Goal: Transaction & Acquisition: Purchase product/service

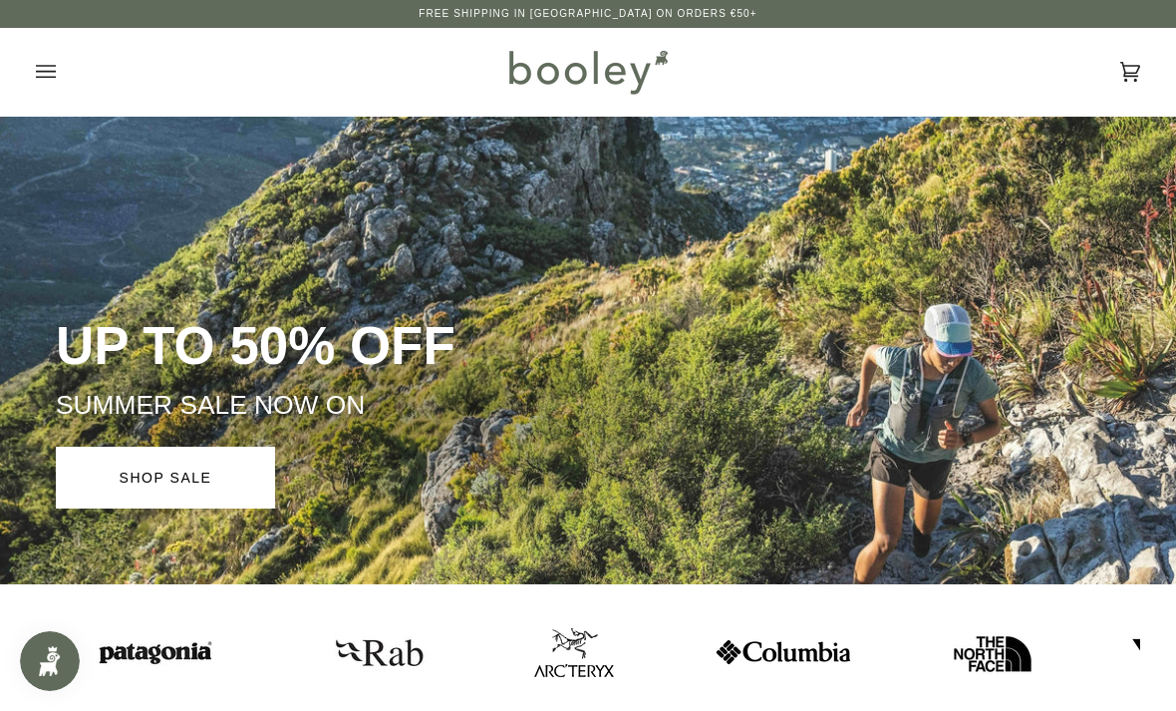
click at [50, 82] on icon "Open menu" at bounding box center [46, 72] width 20 height 30
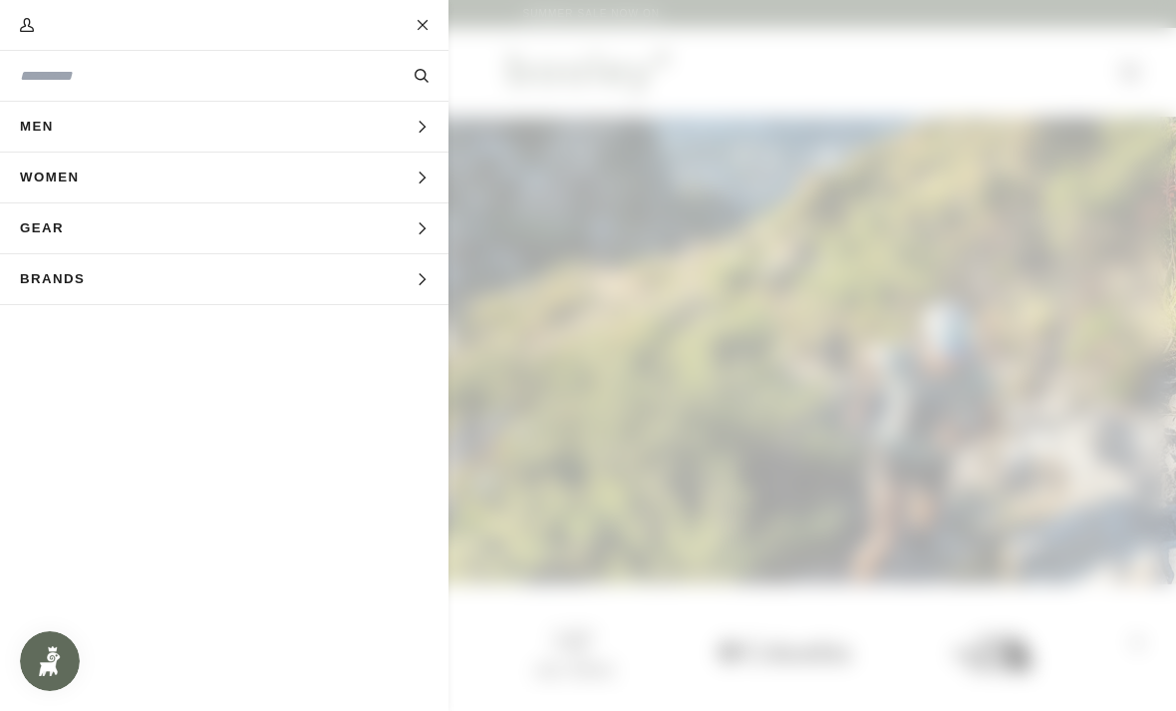
click at [87, 138] on span "Men" at bounding box center [44, 127] width 88 height 50
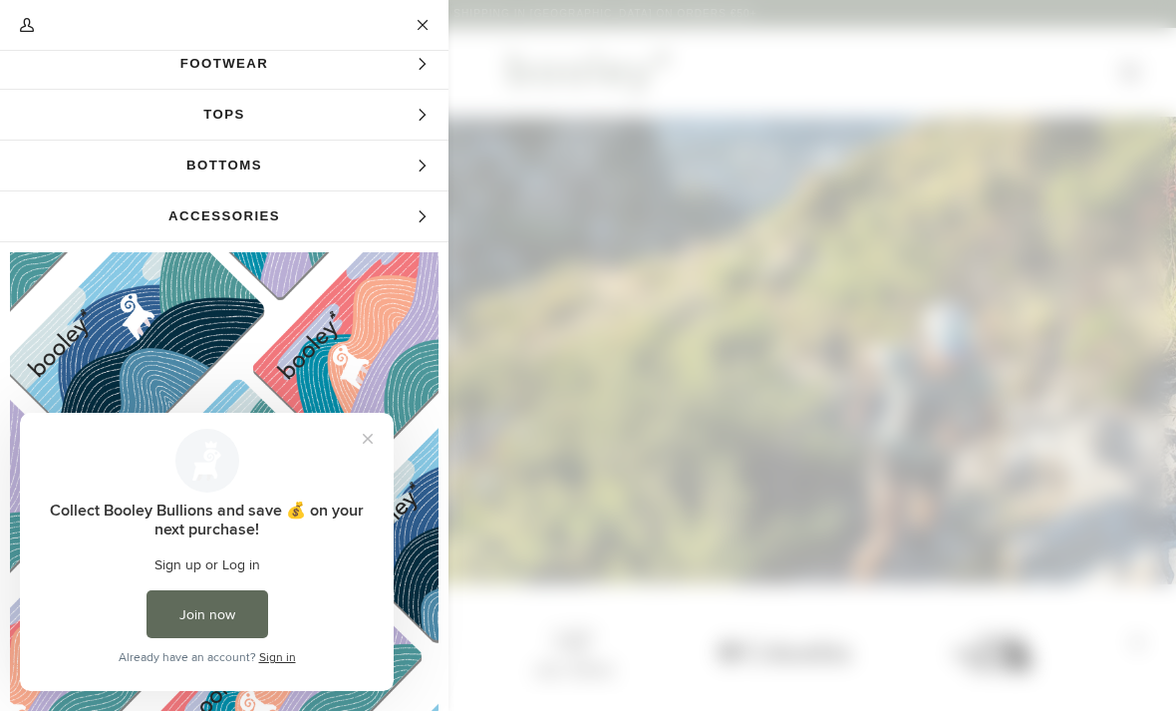
scroll to position [120, 0]
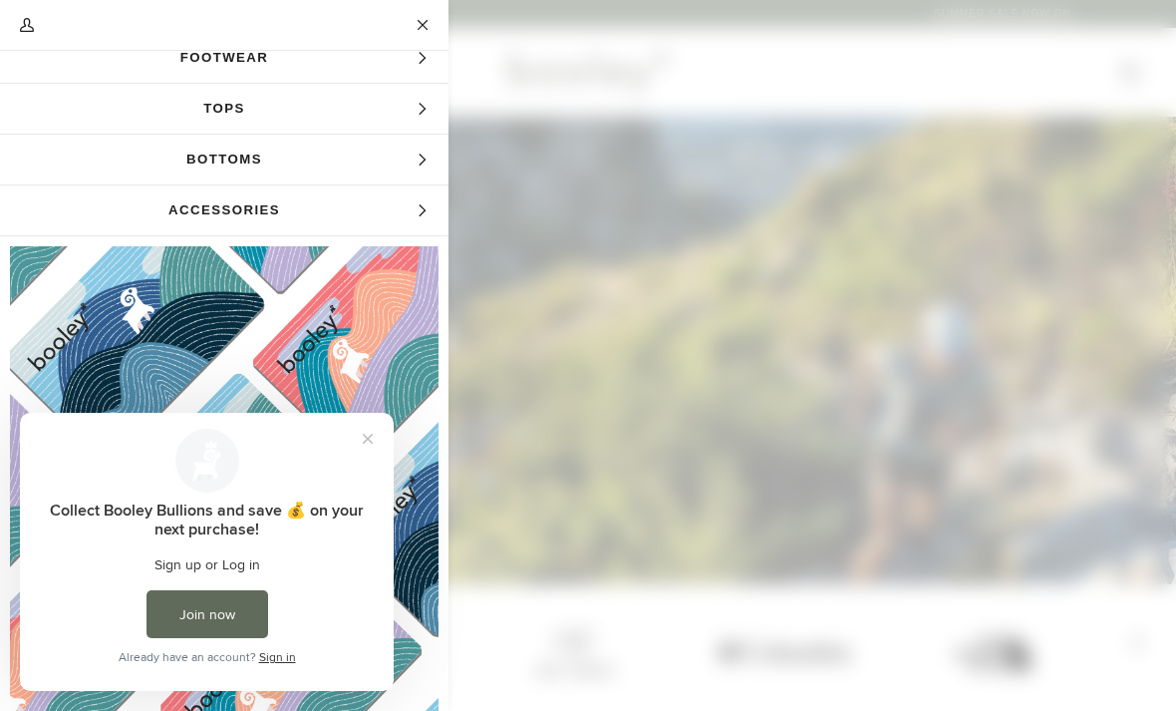
click at [220, 115] on span "Tops" at bounding box center [224, 109] width 448 height 50
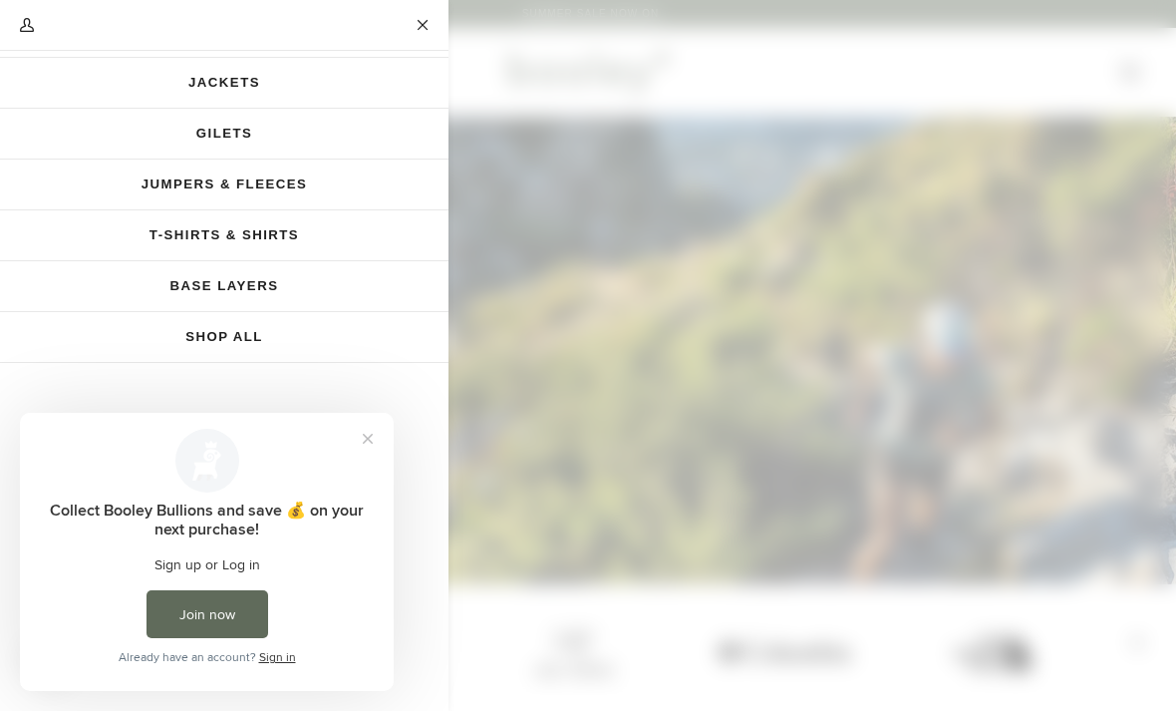
scroll to position [94, 0]
click at [196, 89] on link "Jackets" at bounding box center [224, 84] width 448 height 50
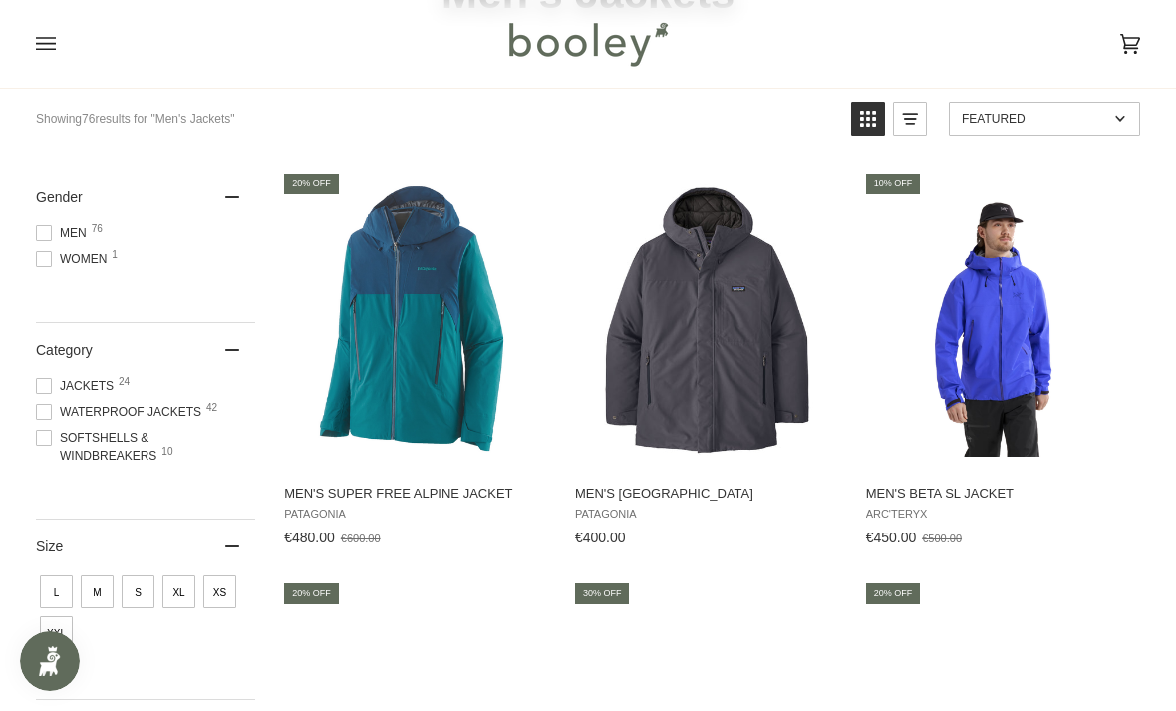
scroll to position [177, 0]
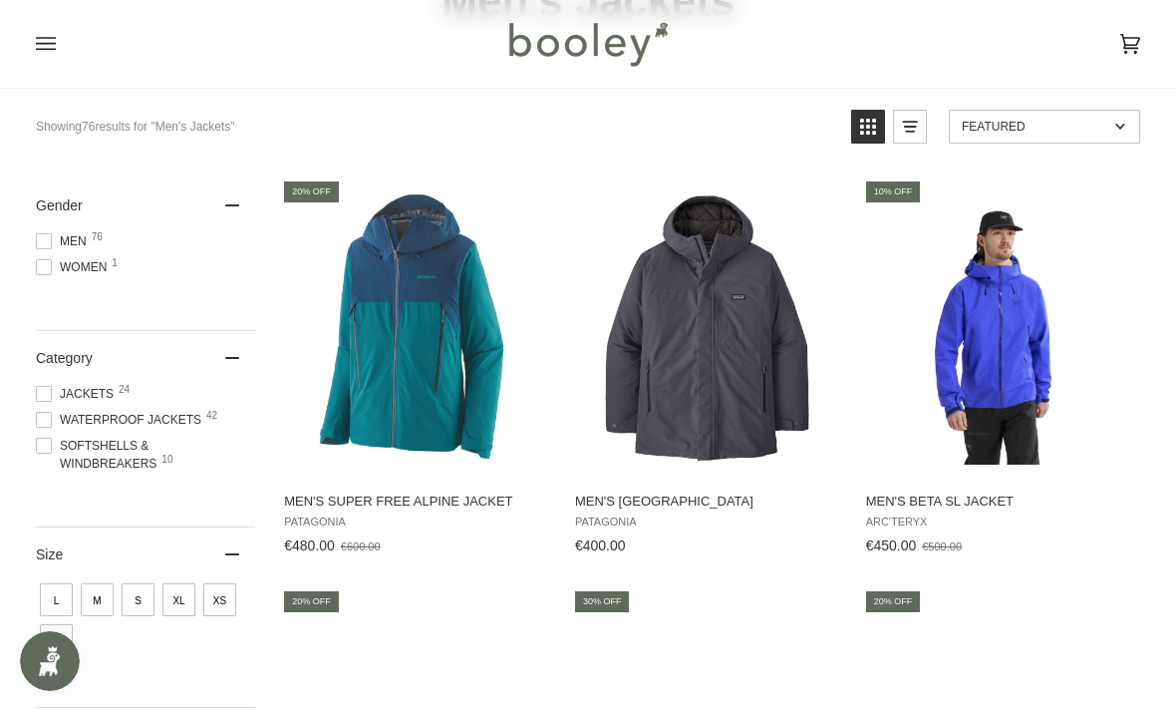
click at [843, 422] on img "Men's Windshadow Parka" at bounding box center [708, 327] width 273 height 273
click at [716, 390] on img "Men's Windshadow Parka" at bounding box center [708, 327] width 273 height 273
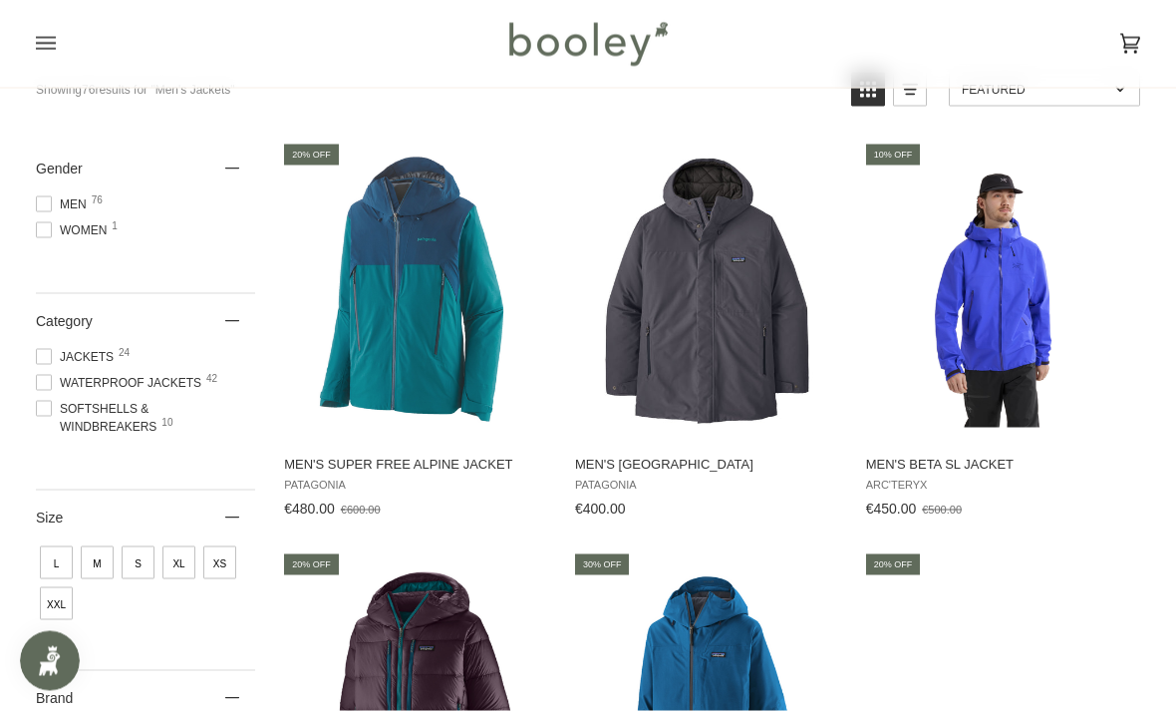
scroll to position [215, 0]
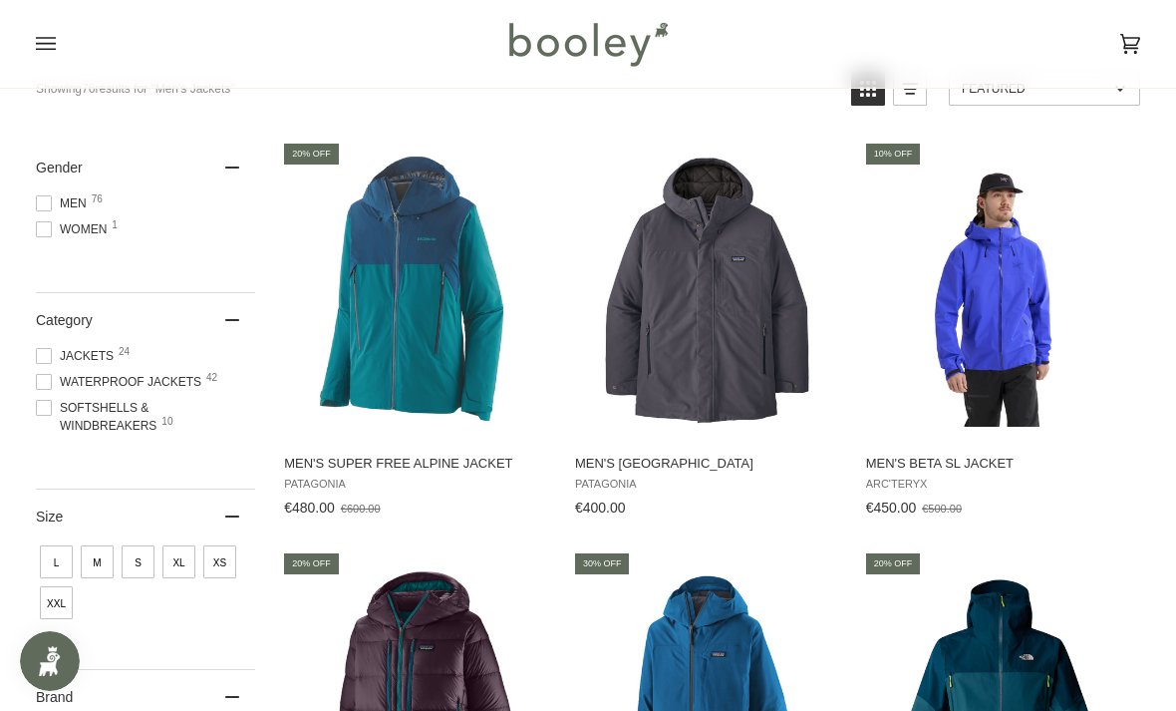
click at [389, 363] on img "Men's Super Free Alpine Jacket" at bounding box center [417, 289] width 273 height 273
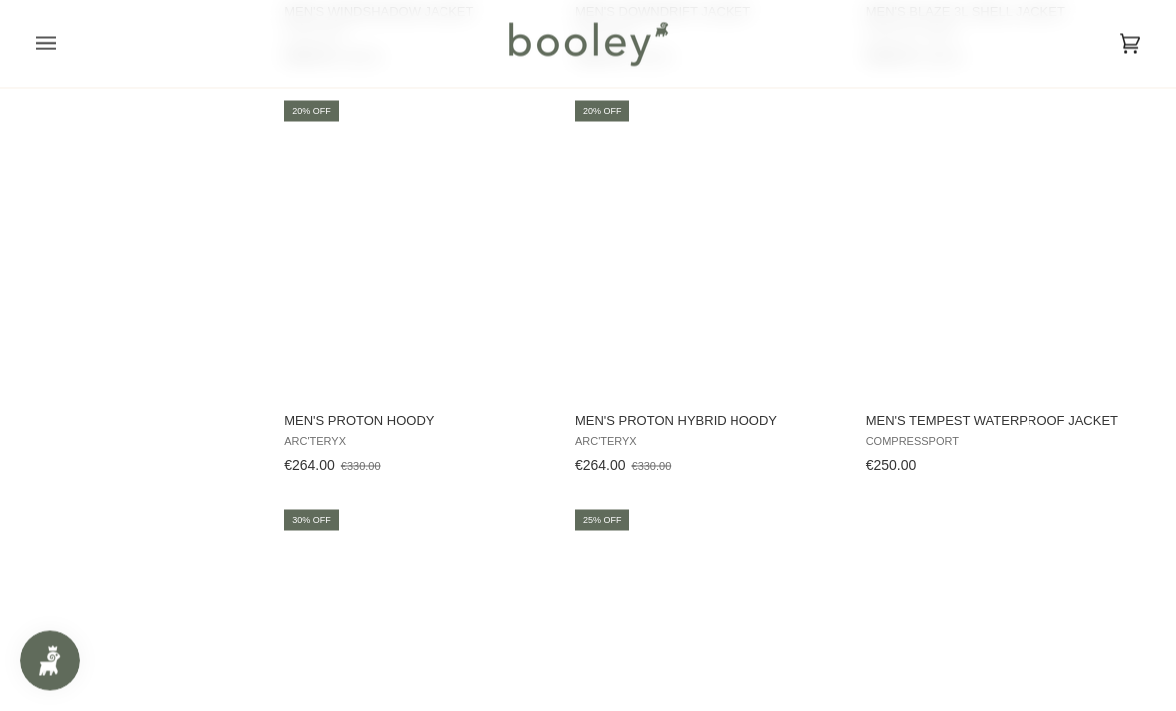
scroll to position [2333, 0]
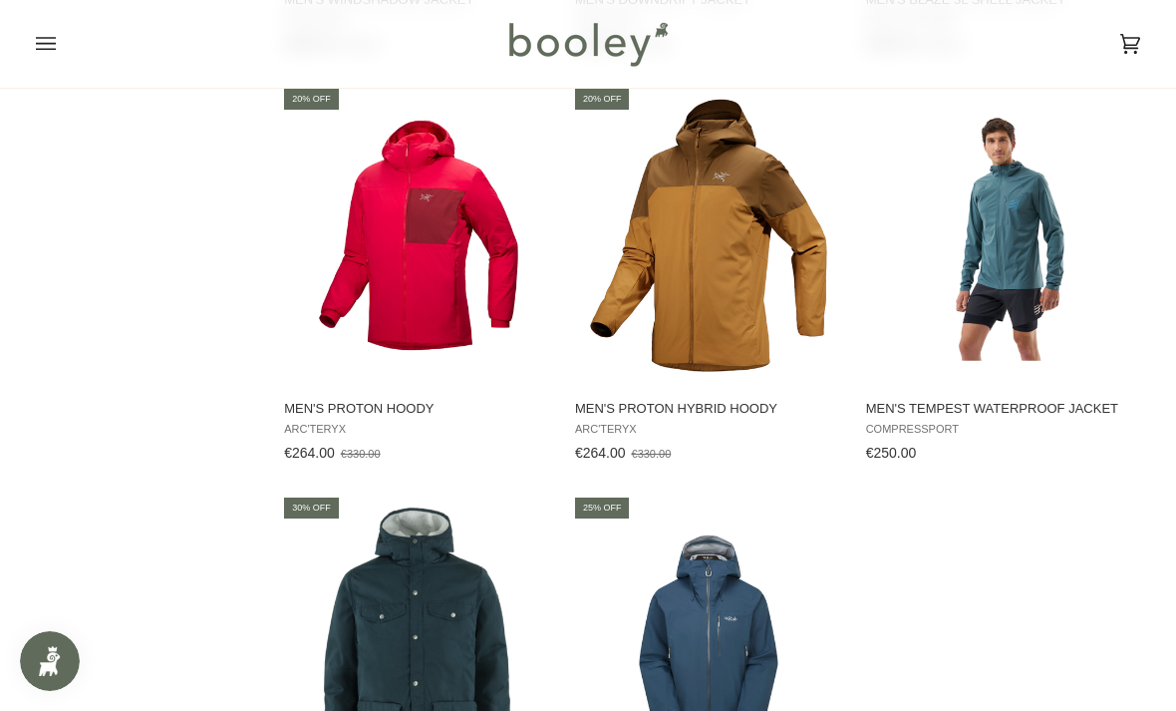
click at [699, 255] on img "Men's Proton Hybrid Hoody" at bounding box center [708, 235] width 273 height 273
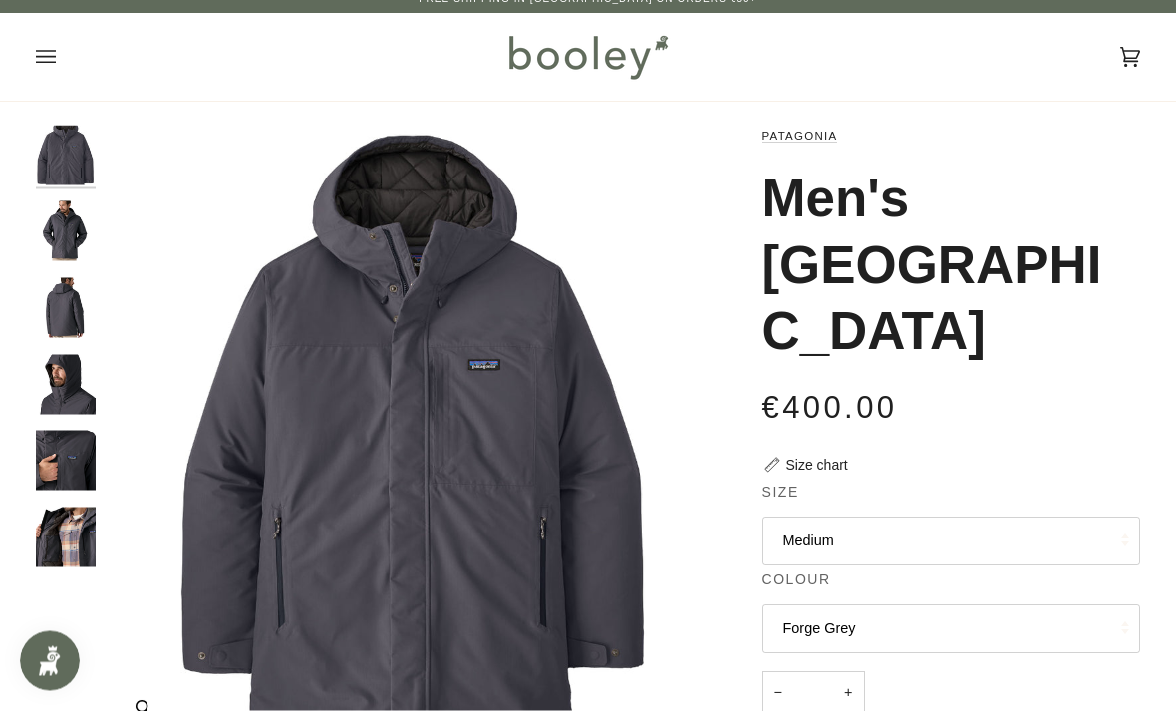
scroll to position [5, 0]
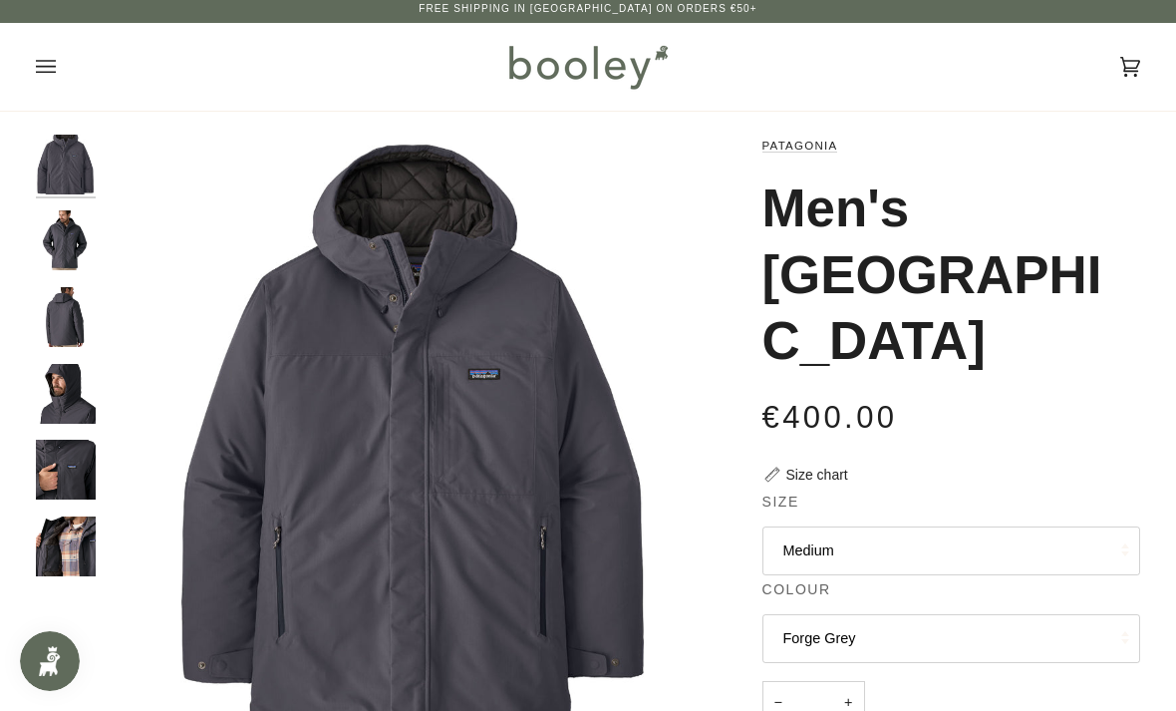
click at [54, 235] on img "Patagonia Men's Windshadow Parka Forge Grey - Booley Galway" at bounding box center [66, 240] width 60 height 60
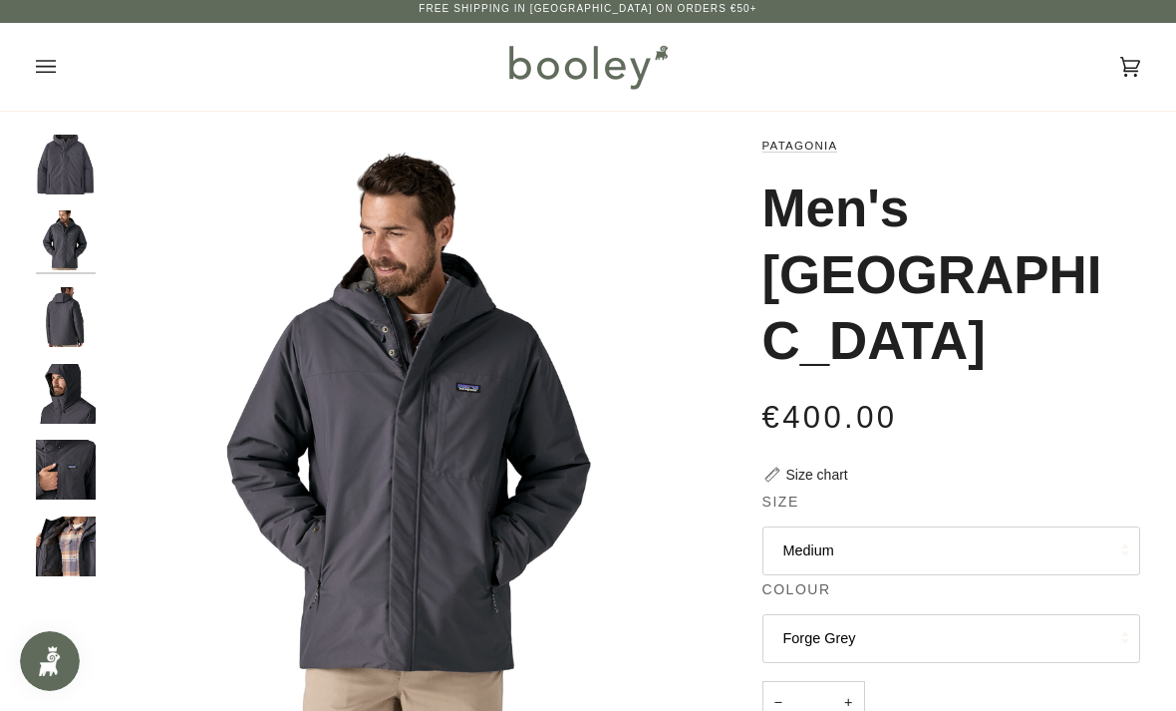
click at [57, 313] on img "Patagonia Men's Windshadow Parka Forge Grey - Booley Galway" at bounding box center [66, 317] width 60 height 60
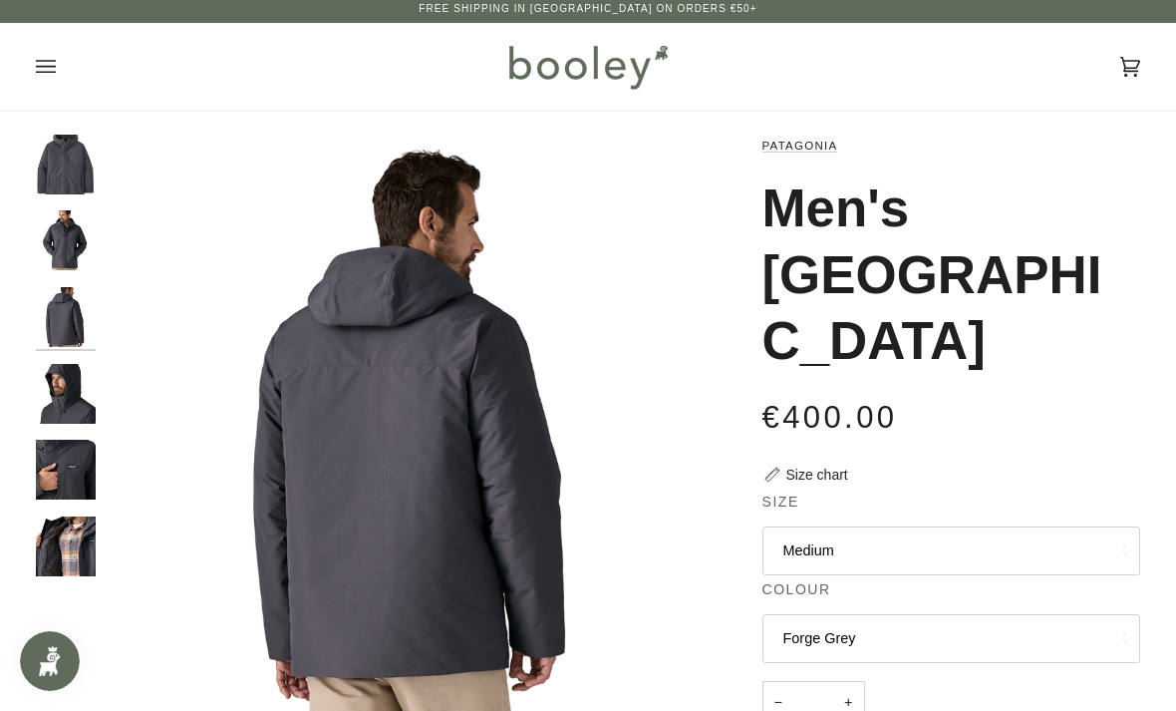
click at [64, 387] on img "Patagonia Men's Windshadow Parka Forge Grey - Booley Galway" at bounding box center [66, 394] width 60 height 60
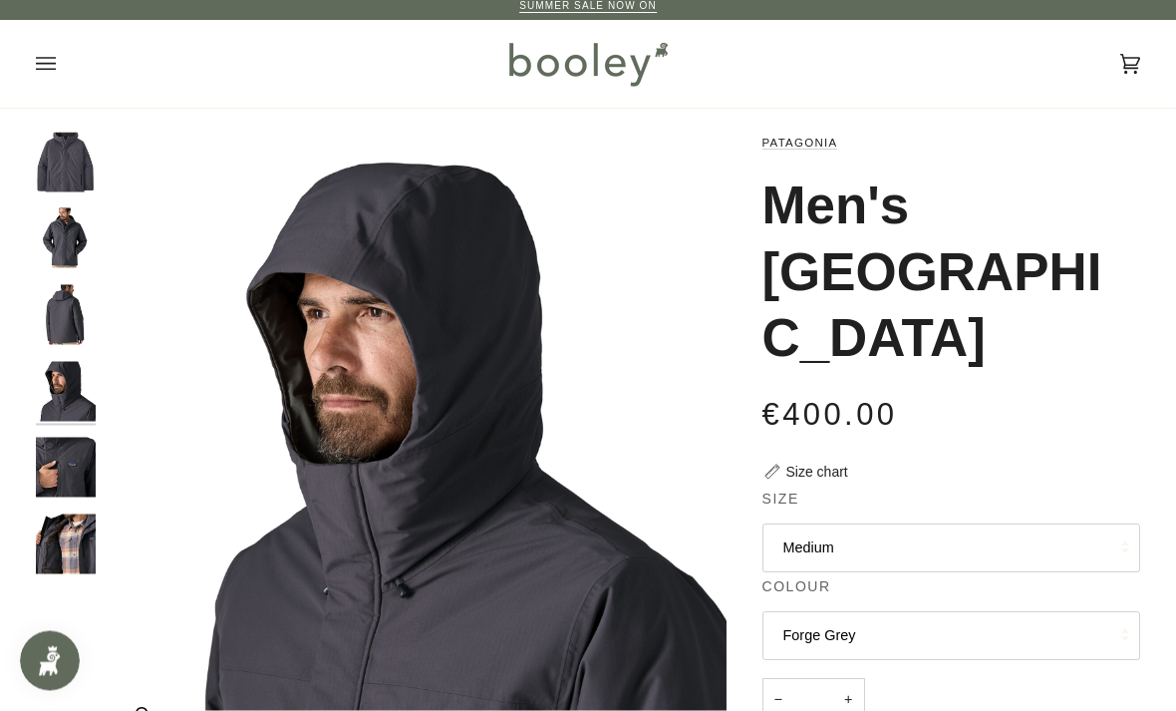
scroll to position [9, 0]
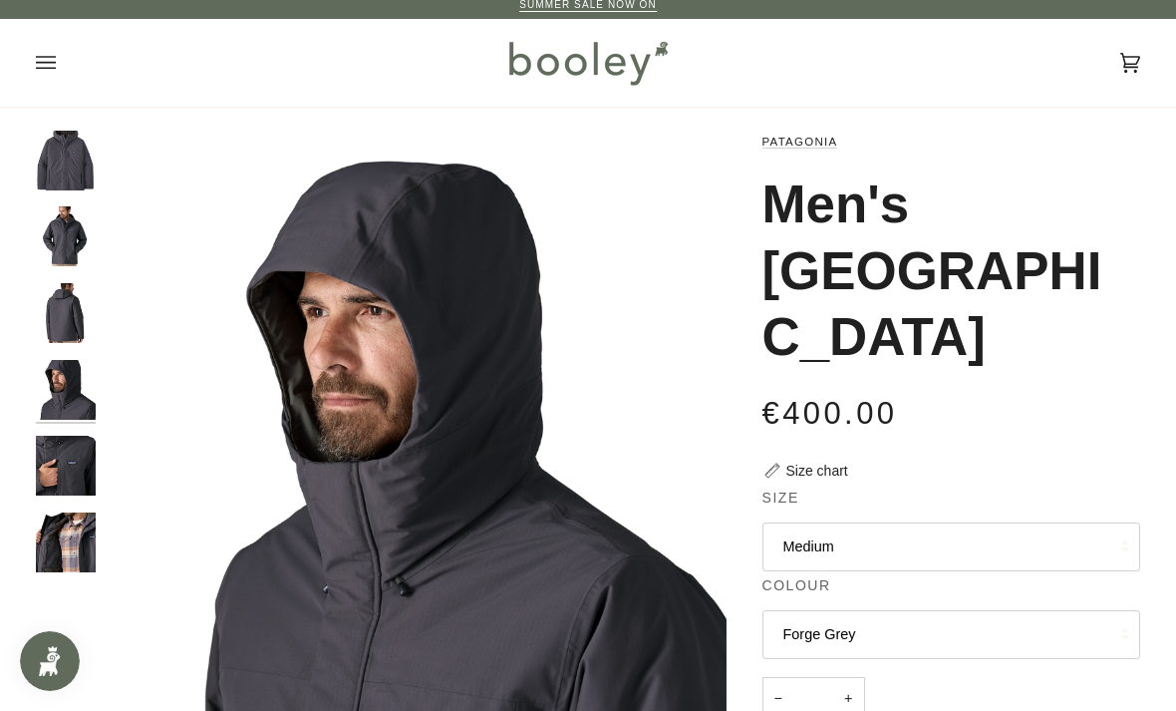
click at [72, 469] on img "Patagonia Men's Windshadow Parka Forge Grey - Booley Galway" at bounding box center [66, 466] width 60 height 60
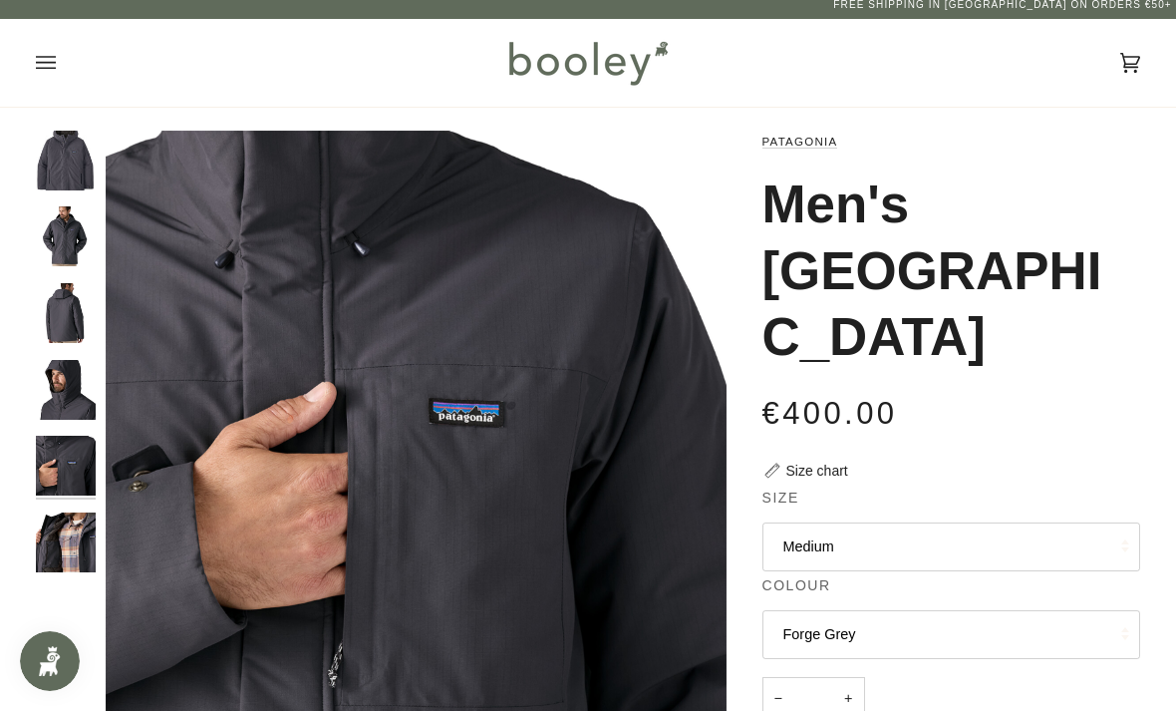
click at [79, 538] on img "Patagonia Men's Windshadow Parka Forge Grey - Booley Galway" at bounding box center [66, 542] width 60 height 60
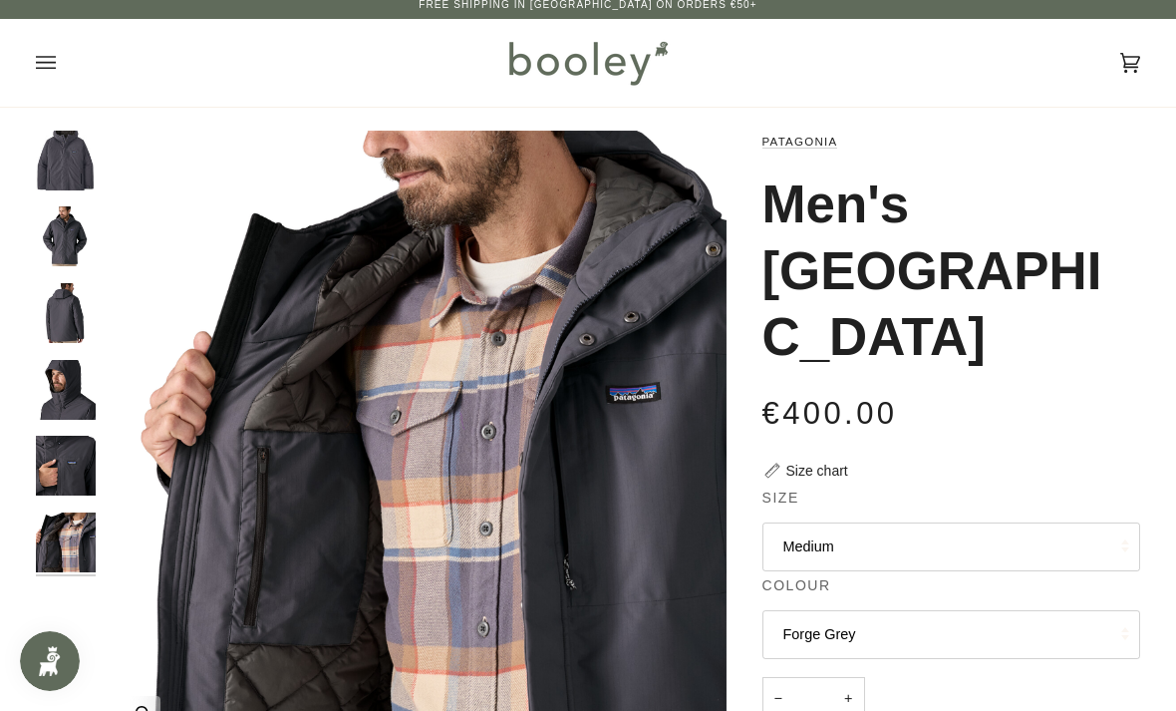
scroll to position [0, 0]
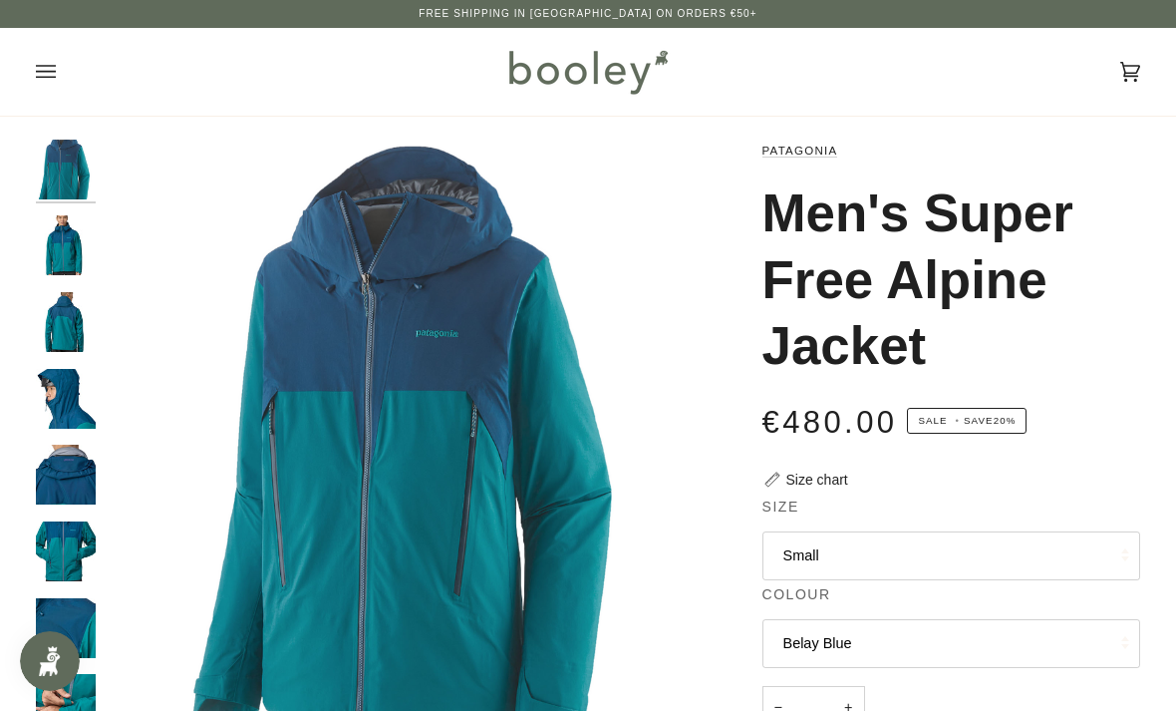
click at [63, 313] on img "Patagonia Men's Super Free Alpine Jacket - Booley Galway" at bounding box center [66, 322] width 60 height 60
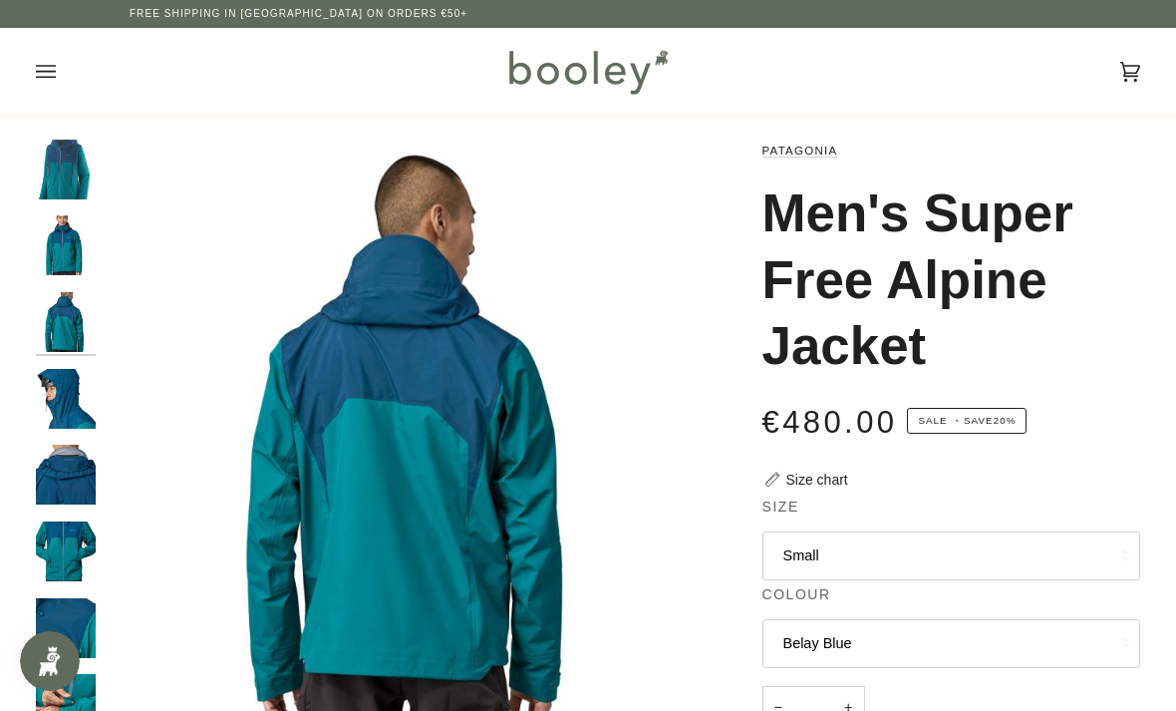
click at [59, 389] on img "Patagonia Men's Super Free Alpine Jacket - Booley Galway" at bounding box center [66, 399] width 60 height 60
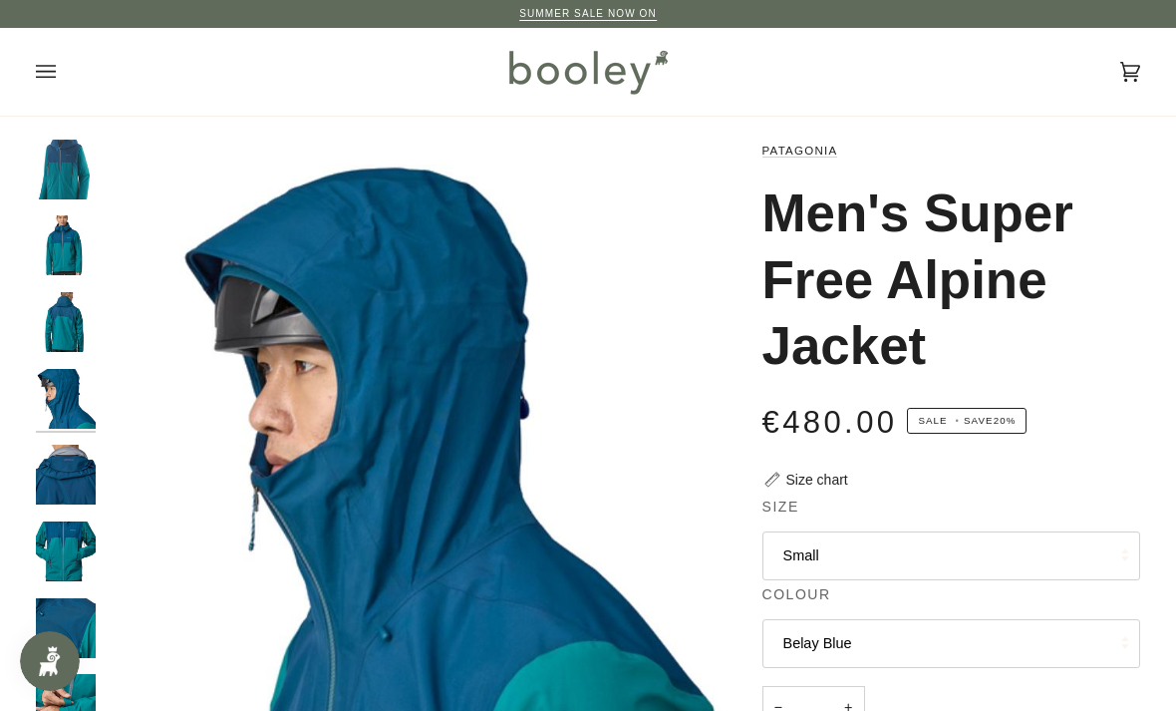
click at [64, 467] on img "Patagonia Men's Super Free Alpine Jacket - Booley Galway" at bounding box center [66, 474] width 60 height 60
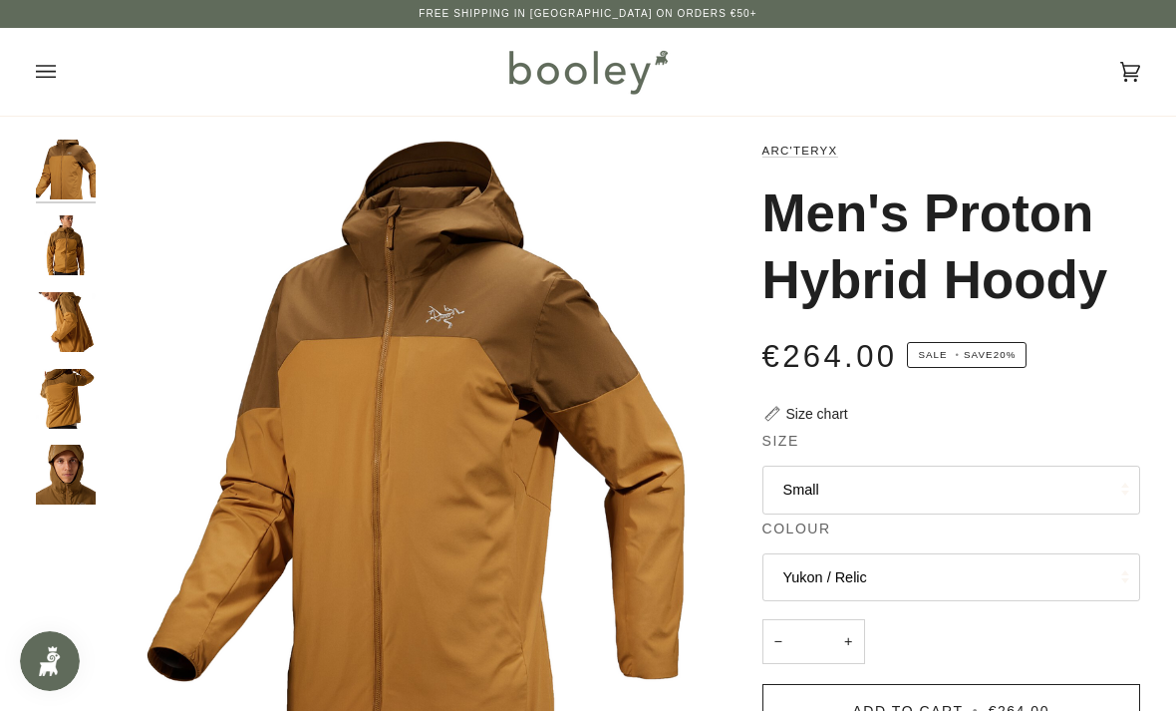
click at [59, 224] on img "Arc'teryx Men's Proton Hybrid Hoody - Booley Galway" at bounding box center [66, 245] width 60 height 60
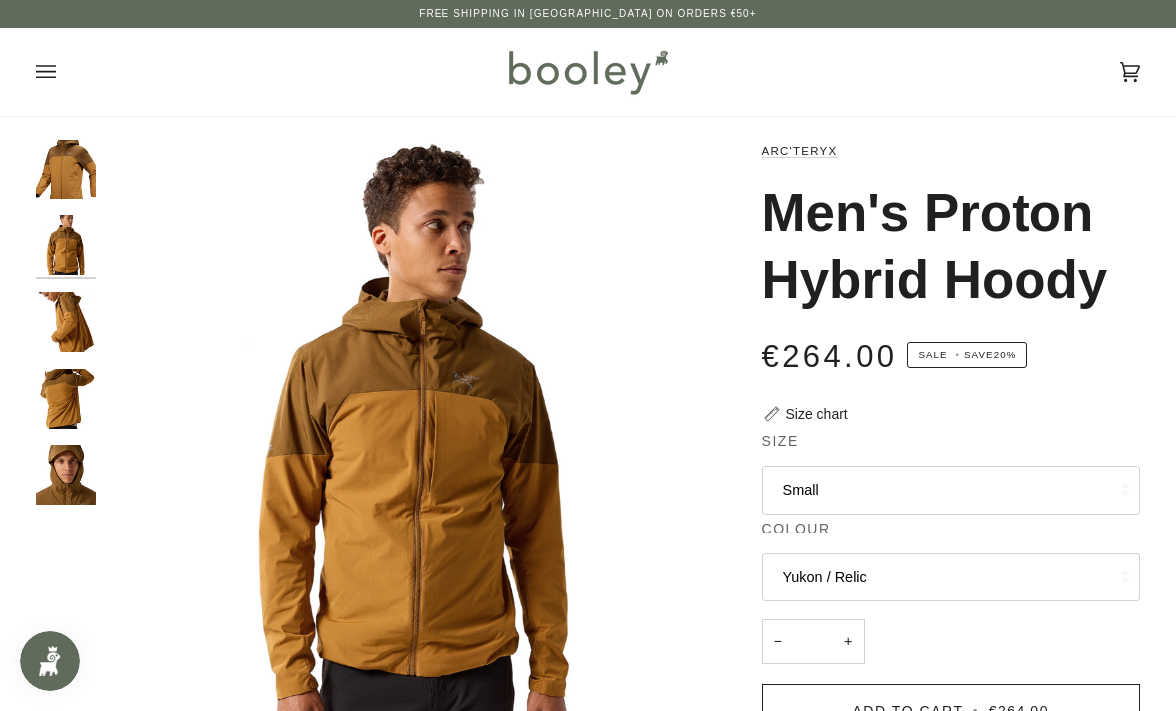
click at [56, 304] on img "Arc'teryx Men's Proton Hybrid Hoody - Booley Galway" at bounding box center [66, 322] width 60 height 60
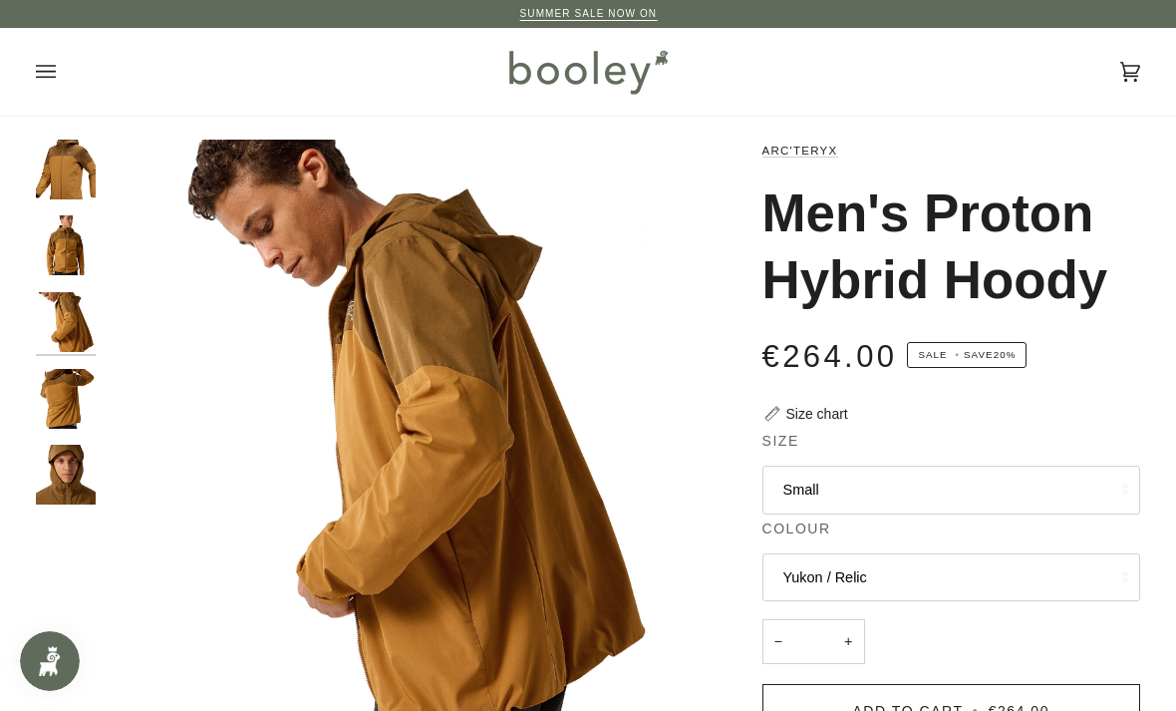
click at [64, 383] on img "Arc'teryx Men's Proton Hybrid Hoody - Booley Galway" at bounding box center [66, 399] width 60 height 60
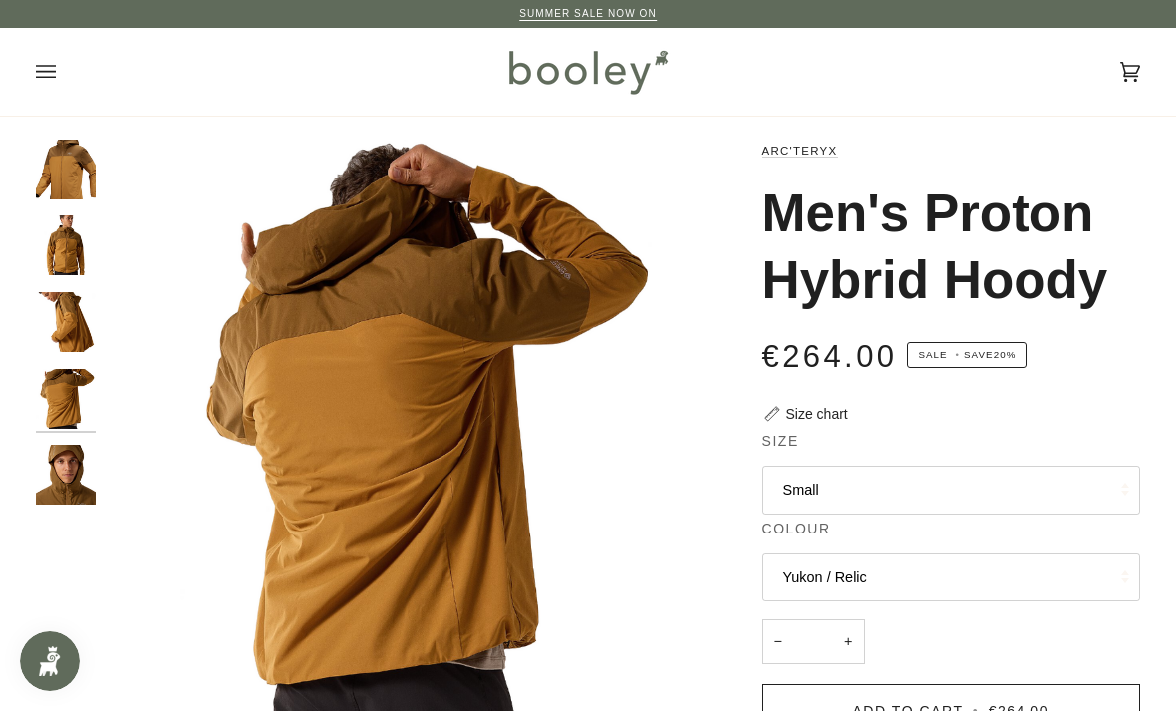
click at [57, 473] on img "Arc'teryx Men's Proton Hybrid Hoody - Booley Galway" at bounding box center [66, 474] width 60 height 60
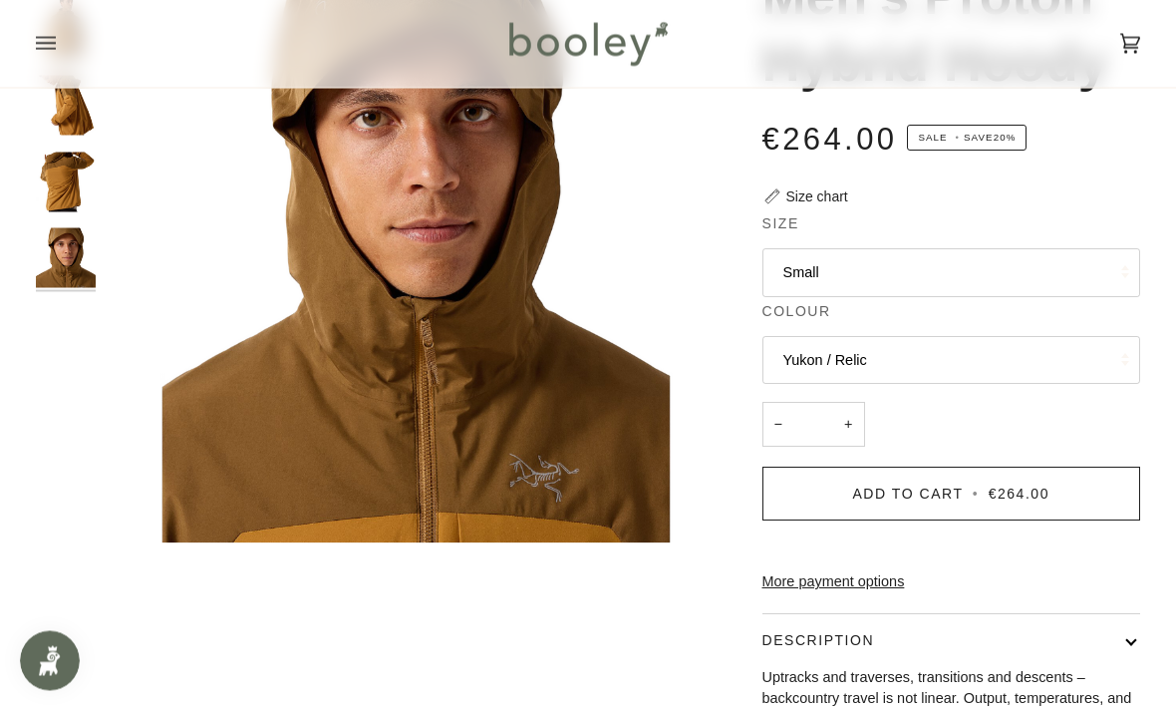
click at [1003, 358] on button "Yukon / Relic" at bounding box center [951, 361] width 379 height 49
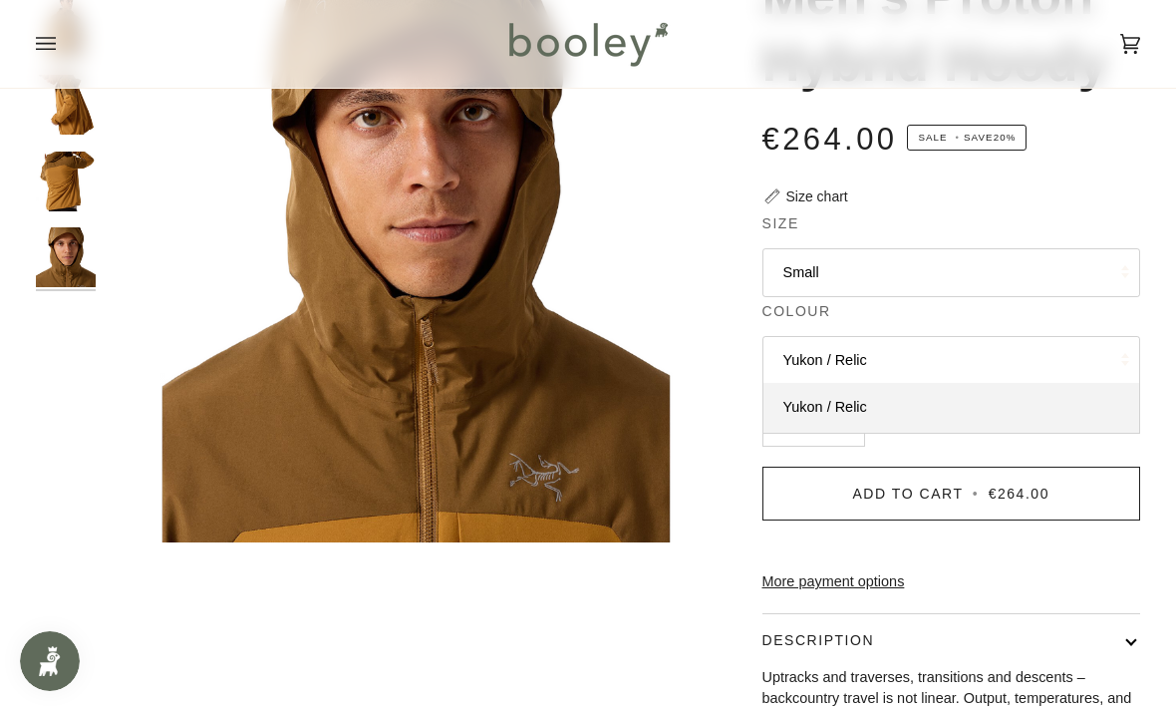
click at [965, 270] on button "Small" at bounding box center [951, 272] width 379 height 49
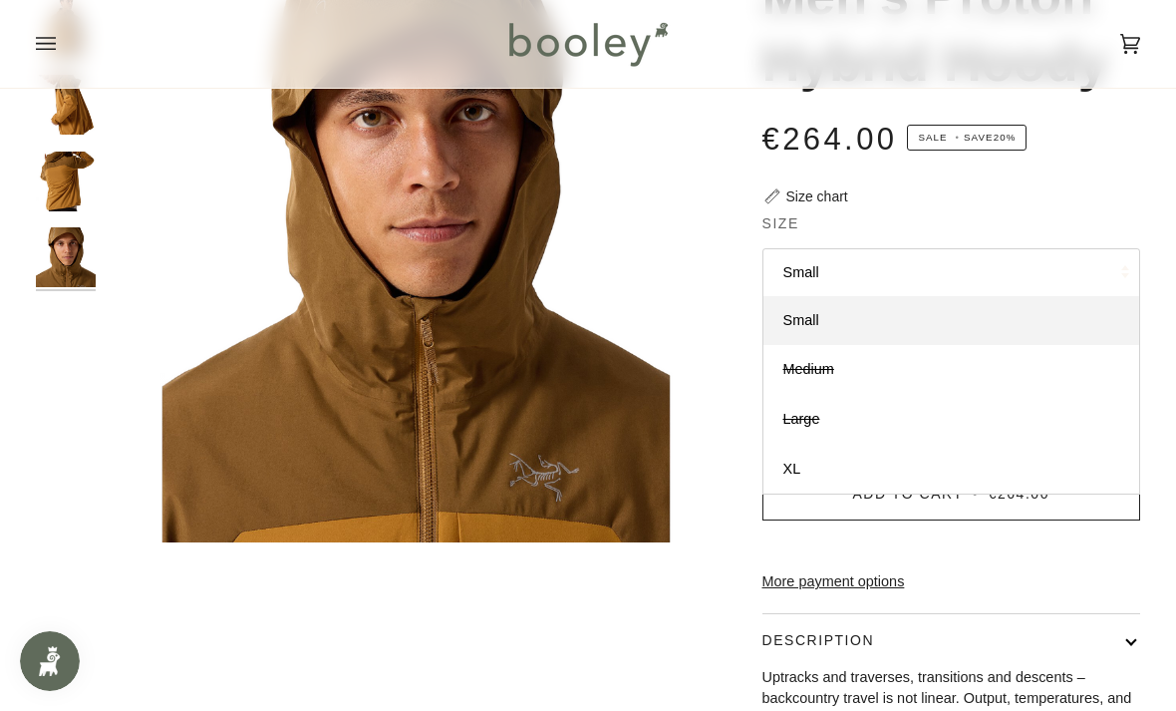
click at [593, 655] on div "Zoom Zoom Zoom" at bounding box center [588, 423] width 1104 height 1002
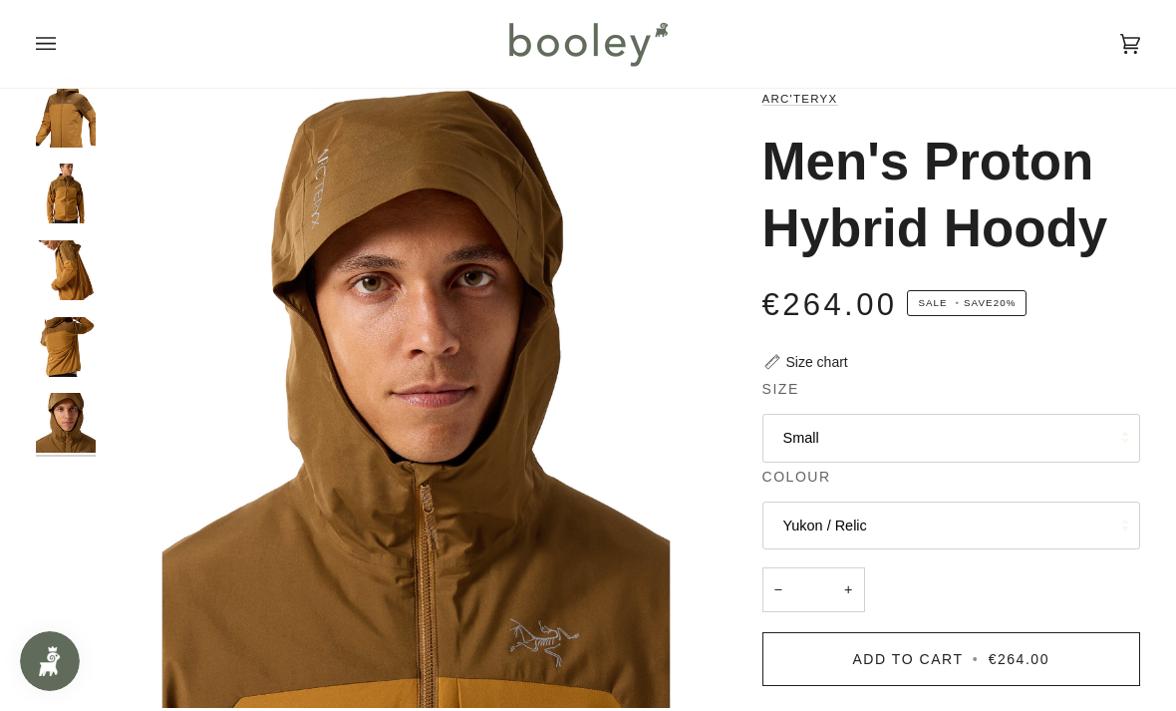
scroll to position [0, 0]
